Goal: Task Accomplishment & Management: Use online tool/utility

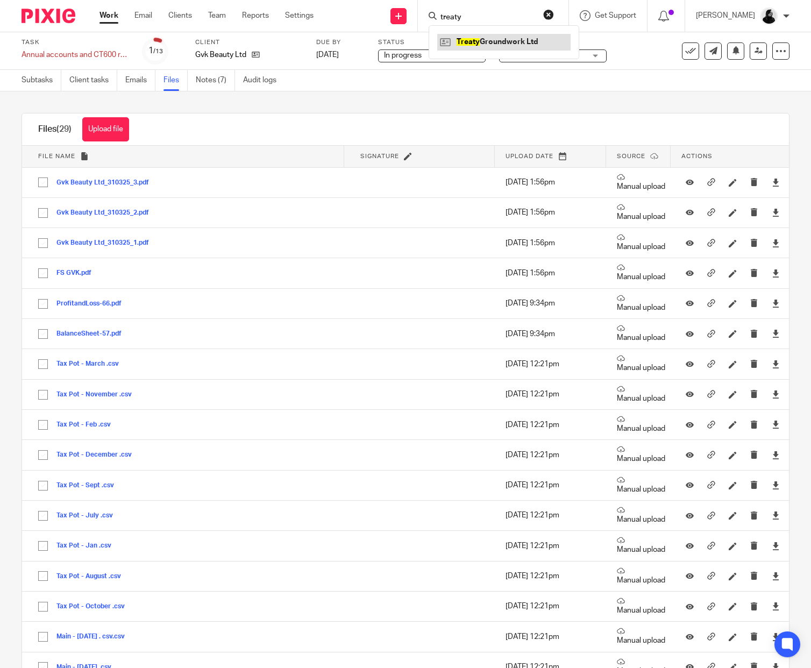
type input "treaty"
click at [471, 35] on link at bounding box center [503, 42] width 133 height 16
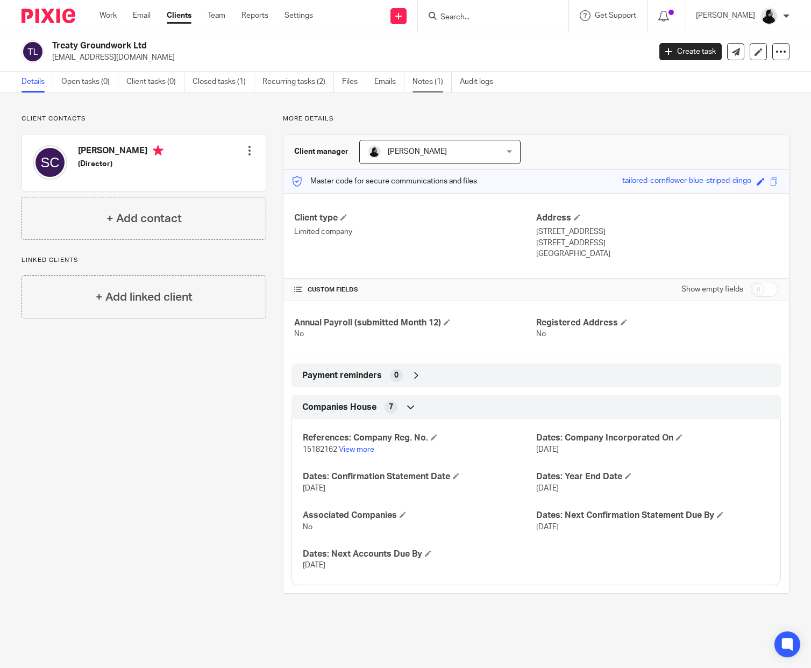
click at [425, 80] on link "Notes (1)" at bounding box center [432, 82] width 39 height 21
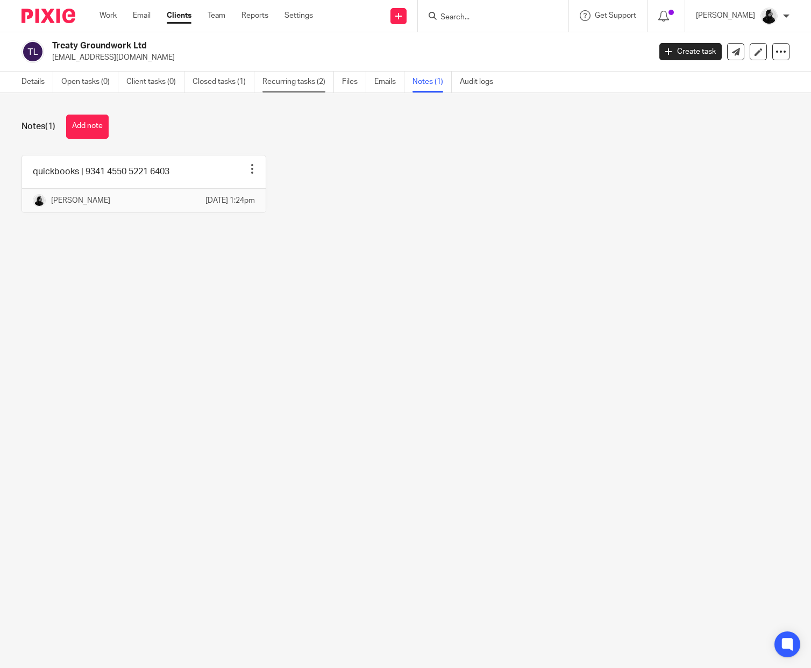
click at [285, 80] on link "Recurring tasks (2)" at bounding box center [298, 82] width 72 height 21
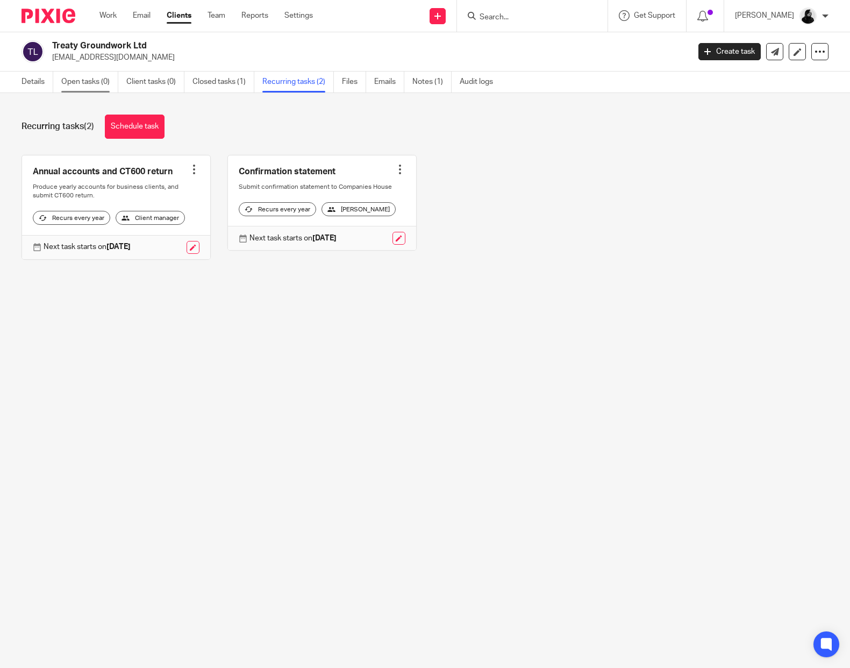
click at [85, 82] on link "Open tasks (0)" at bounding box center [89, 82] width 57 height 21
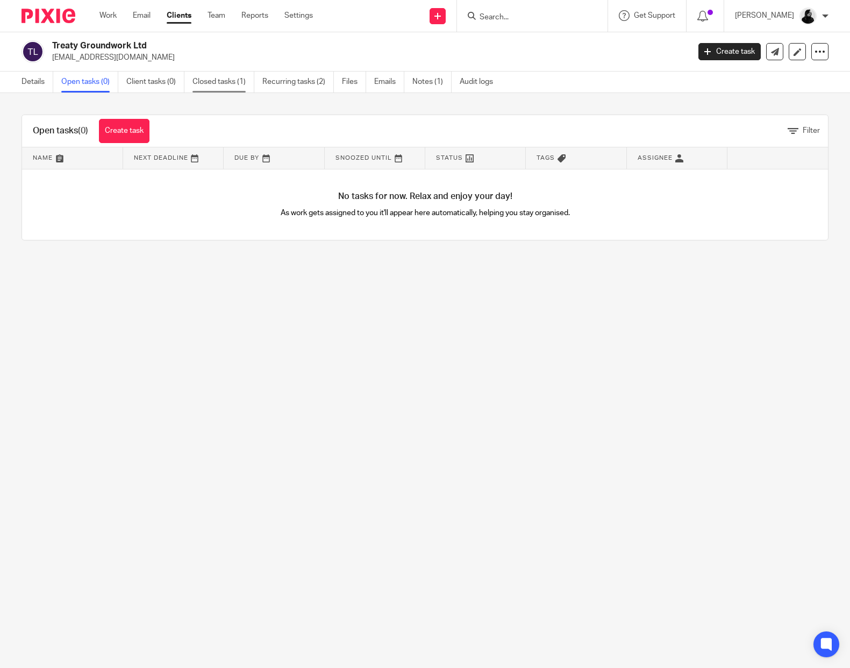
click at [242, 83] on link "Closed tasks (1)" at bounding box center [224, 82] width 62 height 21
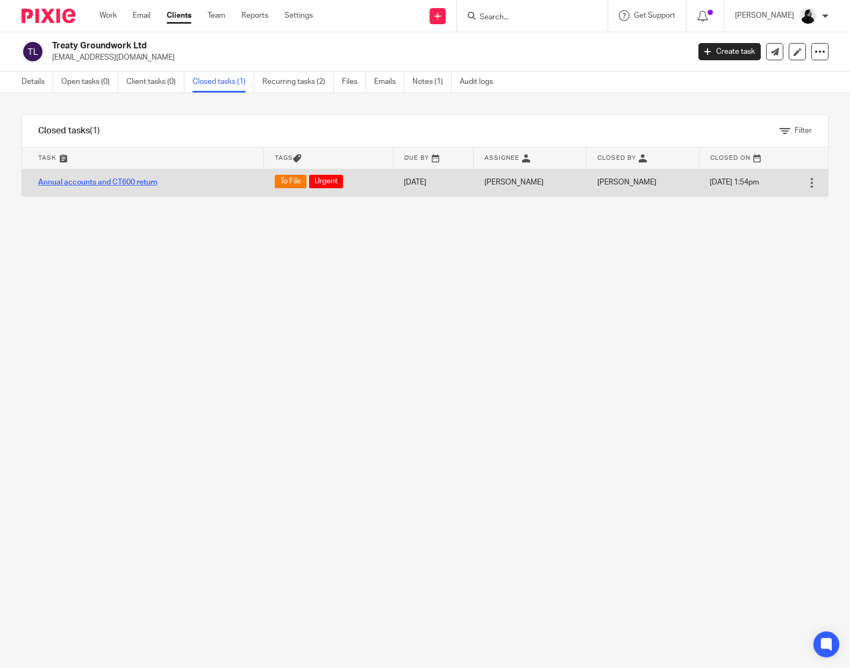
click at [109, 182] on link "Annual accounts and CT600 return" at bounding box center [97, 183] width 119 height 8
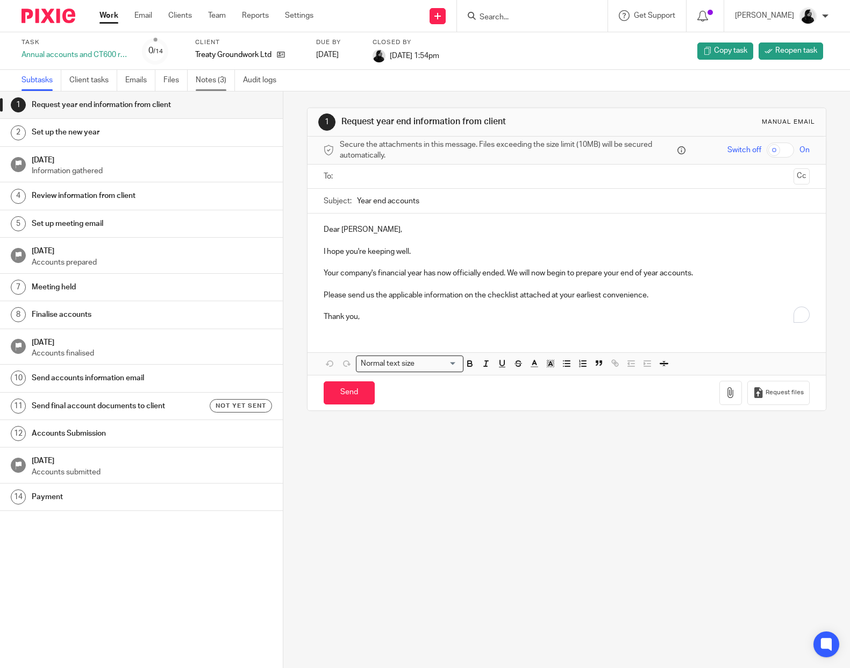
click at [219, 76] on link "Notes (3)" at bounding box center [215, 80] width 39 height 21
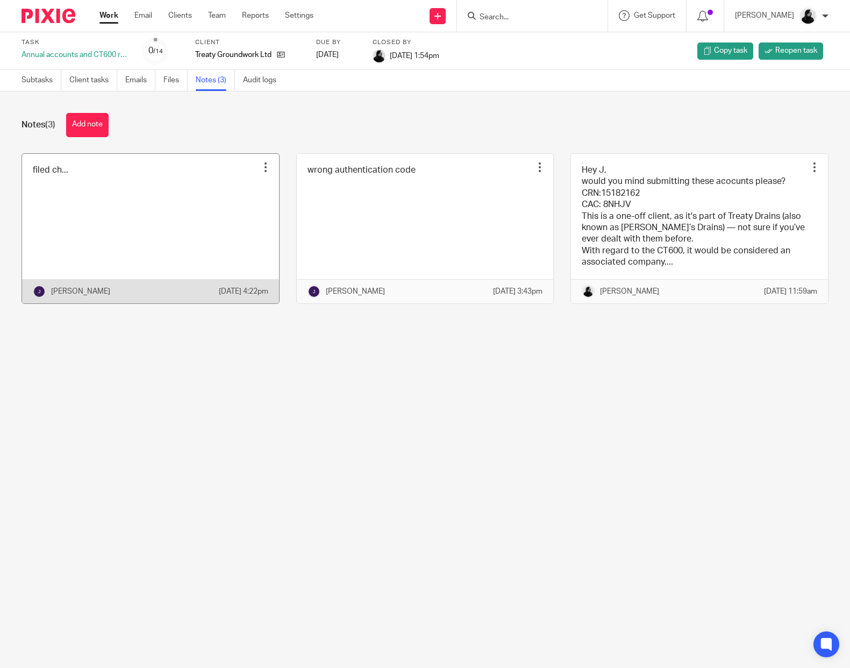
click at [206, 175] on link at bounding box center [150, 229] width 257 height 150
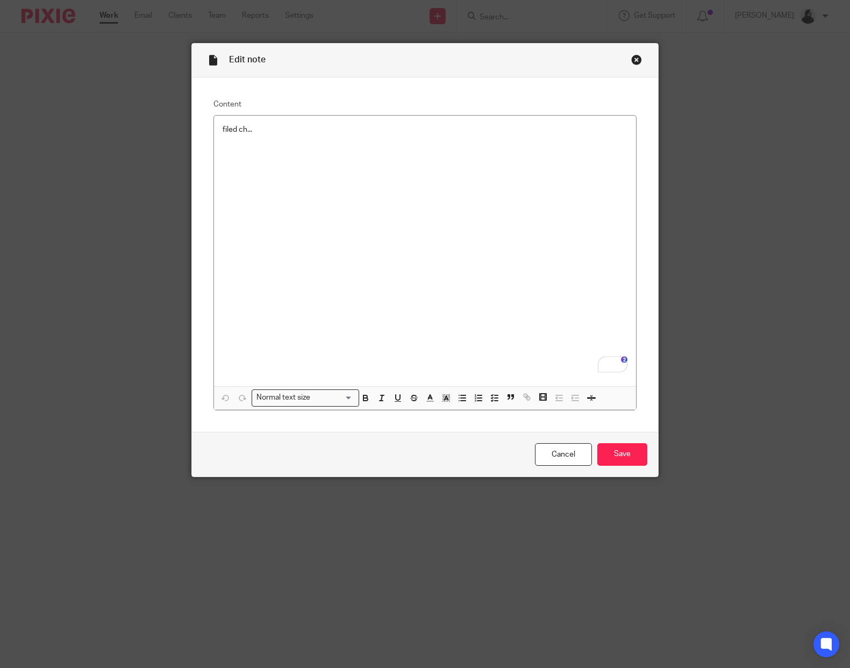
click at [635, 60] on div "Close this dialog window" at bounding box center [637, 59] width 11 height 11
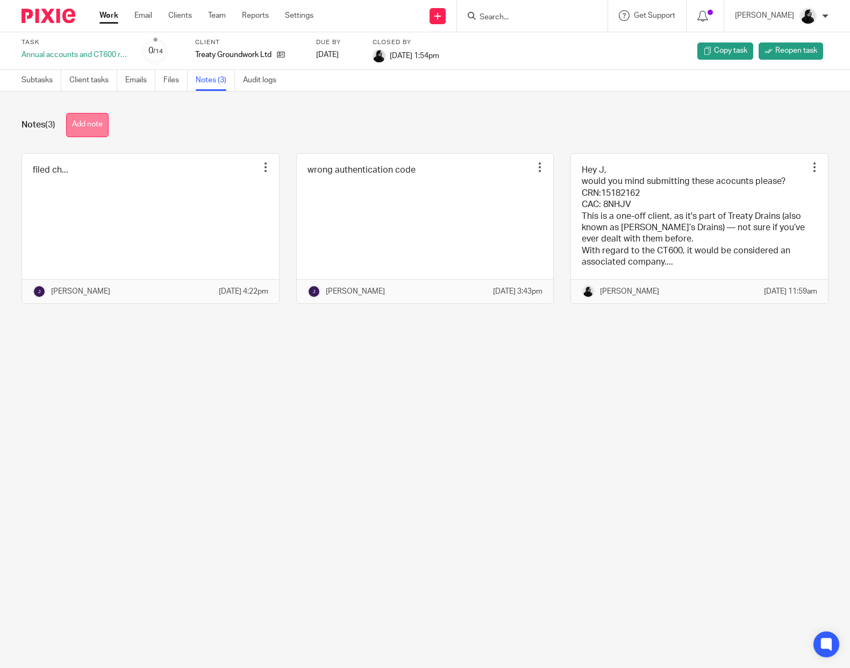
click at [102, 123] on button "Add note" at bounding box center [87, 125] width 42 height 24
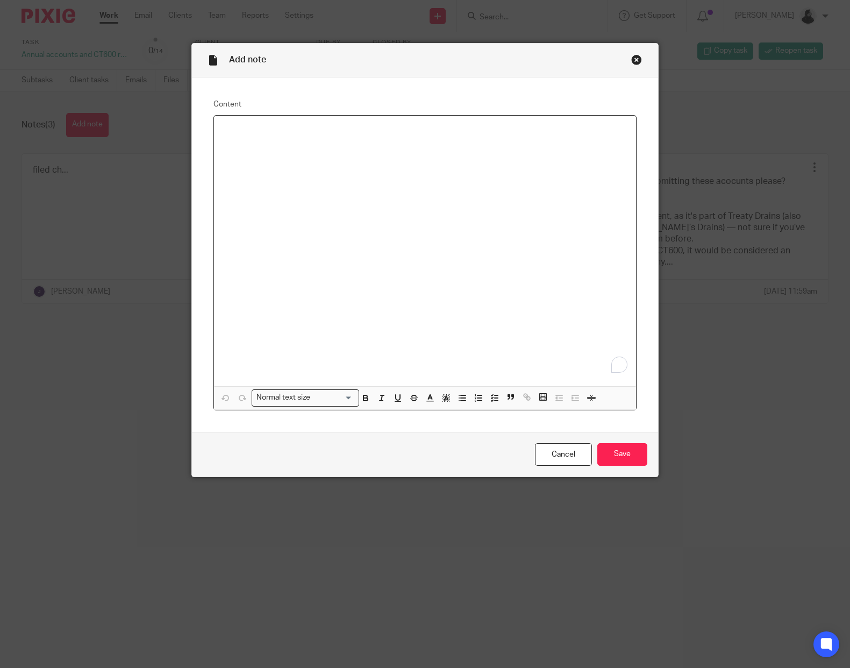
paste div "To enrich screen reader interactions, please activate Accessibility in Grammarl…"
drag, startPoint x: 286, startPoint y: 131, endPoint x: 63, endPoint y: 129, distance: 222.7
click at [63, 129] on div "Add note Content 3654819853 Normal text size Loading... Remove Edit Insert new …" at bounding box center [425, 334] width 850 height 668
drag, startPoint x: 199, startPoint y: 105, endPoint x: 34, endPoint y: 83, distance: 166.5
click at [34, 83] on div "Add note Content UTR Number: 3654819853 Normal text size Loading... Remove Edit…" at bounding box center [425, 334] width 850 height 668
